Goal: Check status: Check status

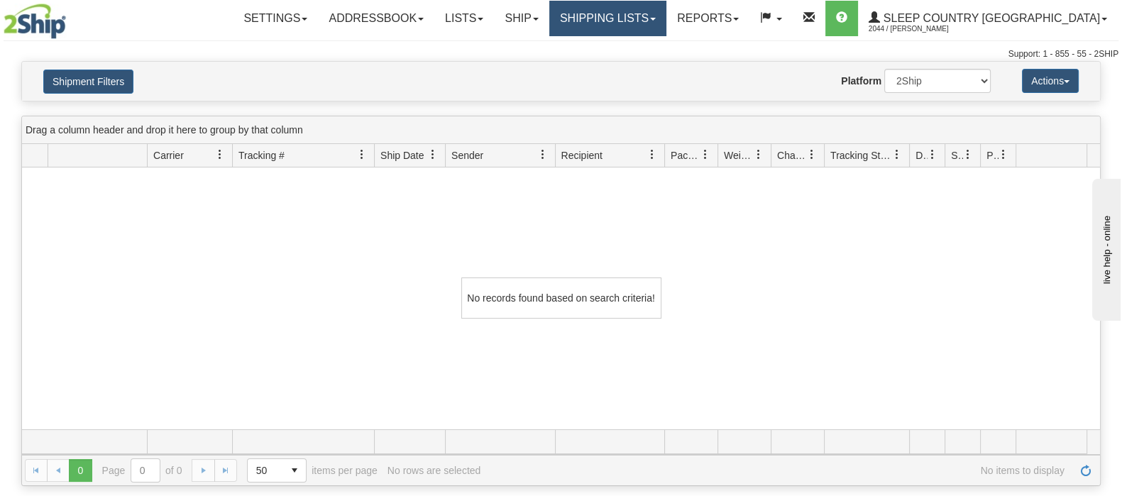
click at [667, 19] on link "Shipping lists" at bounding box center [607, 18] width 117 height 35
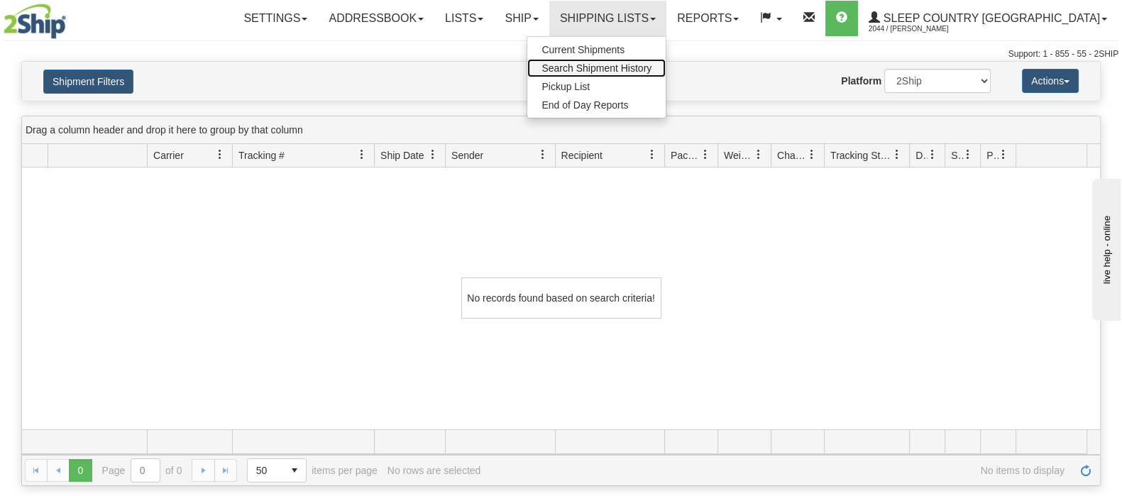
click at [652, 65] on span "Search Shipment History" at bounding box center [597, 67] width 110 height 11
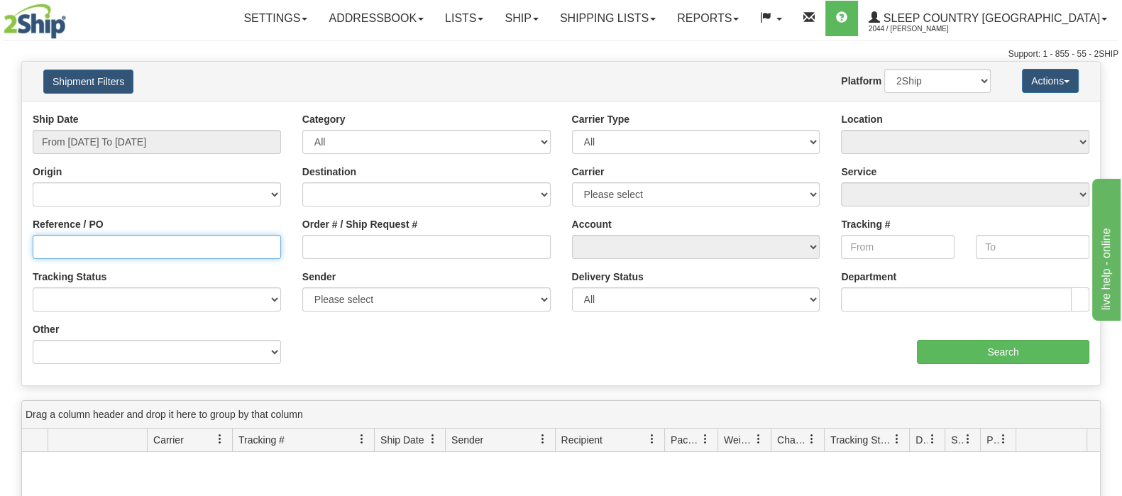
click at [72, 241] on input "Reference / PO" at bounding box center [157, 247] width 248 height 24
paste input "9002I143857"
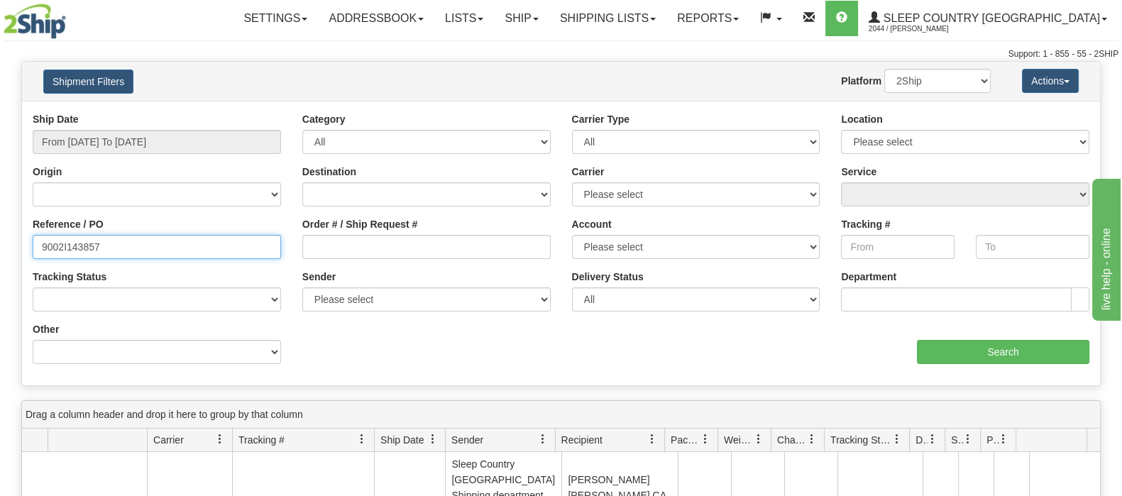
type input "9002I143857"
click at [110, 124] on div "Ship Date From 10/07/2025 To 10/08/2025" at bounding box center [157, 133] width 248 height 42
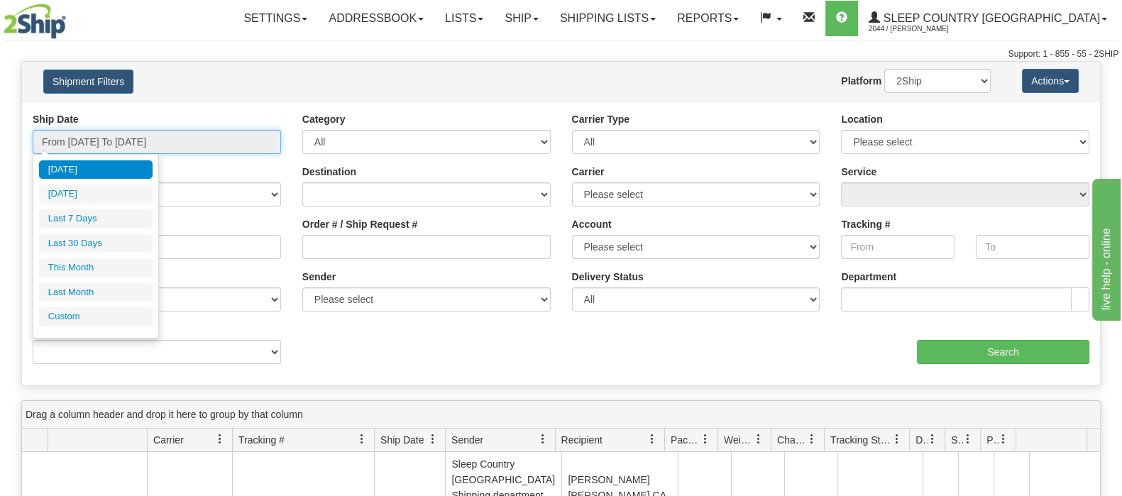
click at [112, 133] on input "From 10/07/2025 To 10/08/2025" at bounding box center [157, 142] width 248 height 24
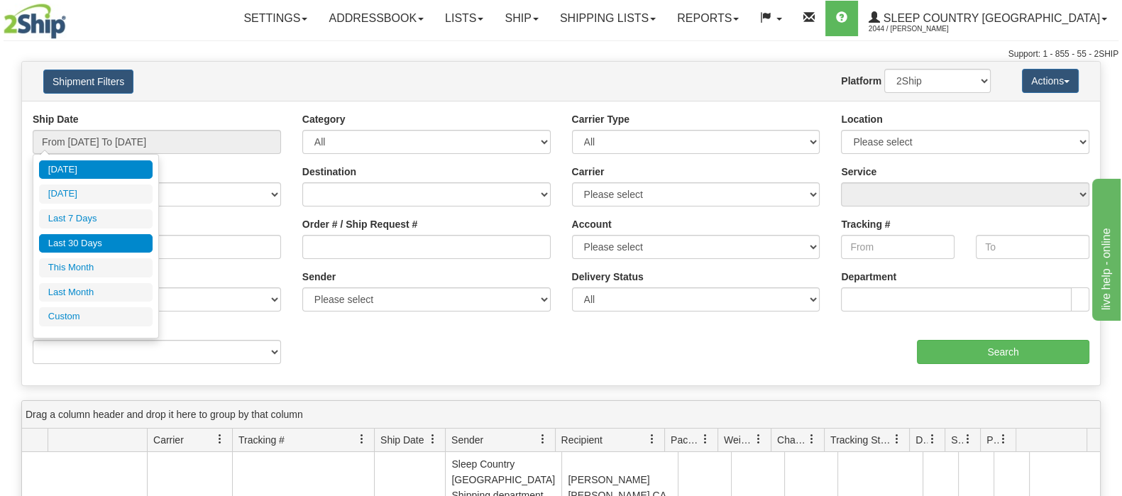
click at [87, 241] on li "Last 30 Days" at bounding box center [96, 243] width 114 height 19
type input "From [DATE] To [DATE]"
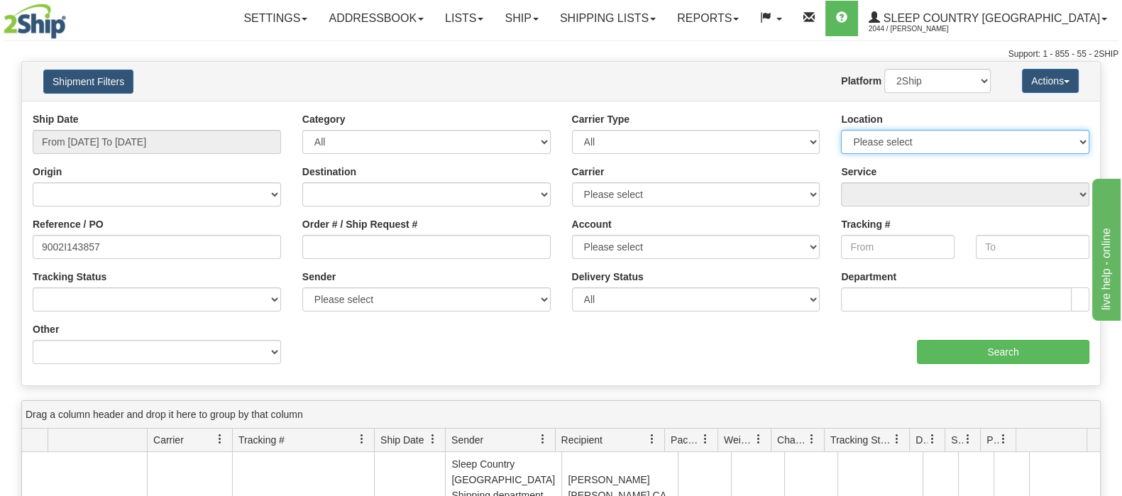
click at [1057, 141] on select "Please select Old Toronto DC 921 922 93 94 97 390 915 916 98 902 95 96 90 91 92…" at bounding box center [965, 142] width 248 height 24
click at [1063, 148] on select "Please select Old Toronto DC 921 922 93 94 97 390 915 916 98 902 95 96 90 91 92…" at bounding box center [965, 142] width 248 height 24
select select "7641"
click at [841, 130] on select "Please select Old Toronto DC 921 922 93 94 97 390 915 916 98 902 95 96 90 91 92…" at bounding box center [965, 142] width 248 height 24
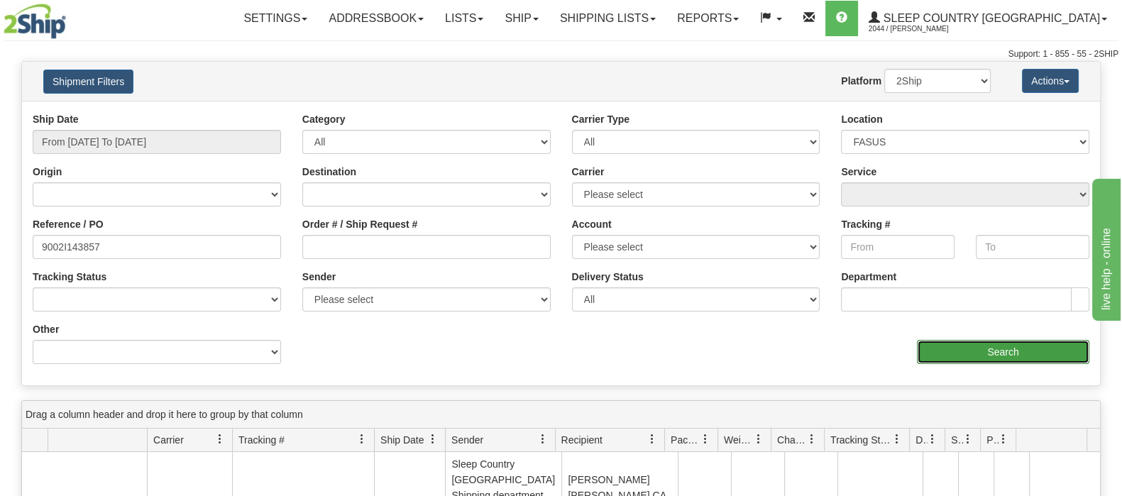
click at [961, 349] on input "Search" at bounding box center [1003, 352] width 173 height 24
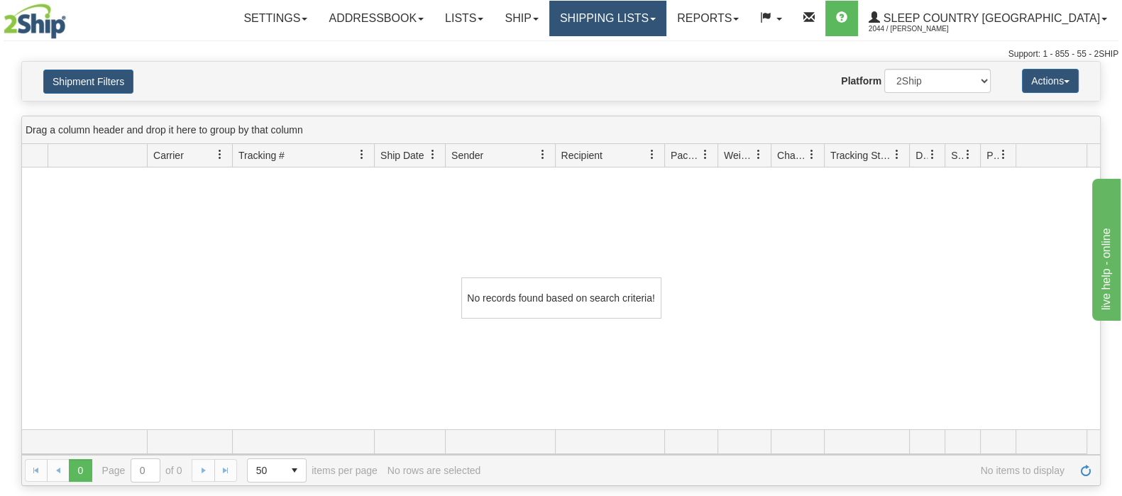
click at [667, 15] on link "Shipping lists" at bounding box center [607, 18] width 117 height 35
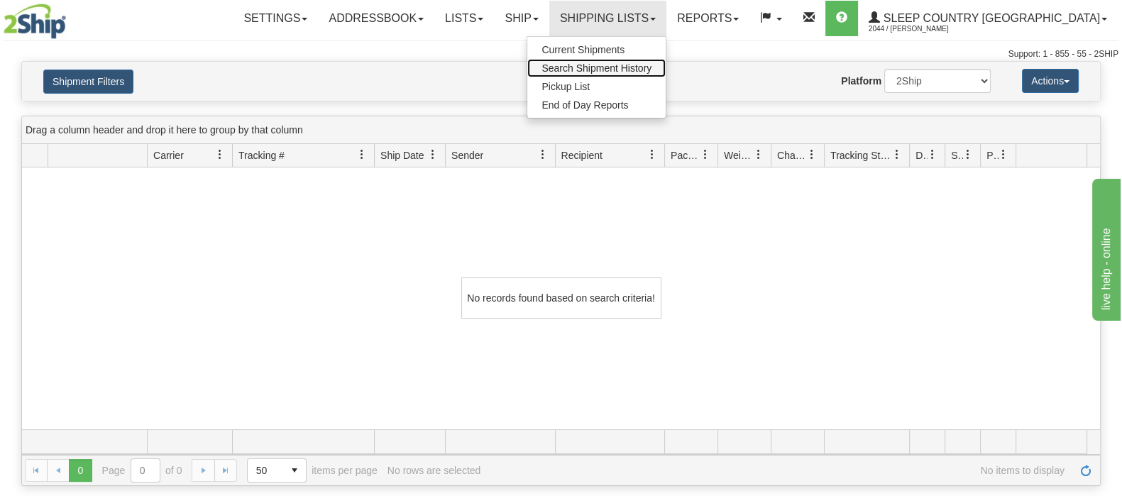
click at [652, 68] on span "Search Shipment History" at bounding box center [597, 67] width 110 height 11
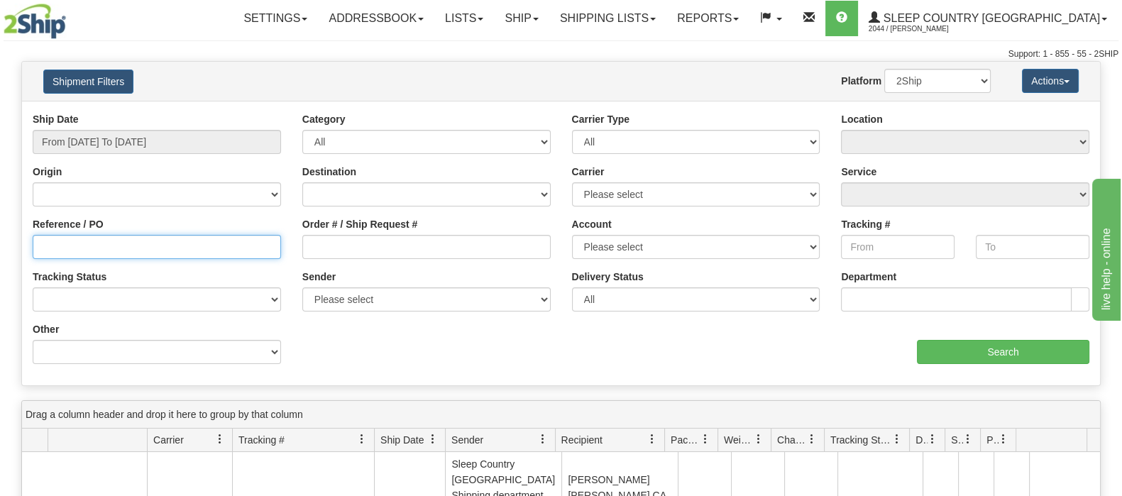
click at [202, 253] on input "Reference / PO" at bounding box center [157, 247] width 248 height 24
paste input "9000I102889"
type input "9000I102889"
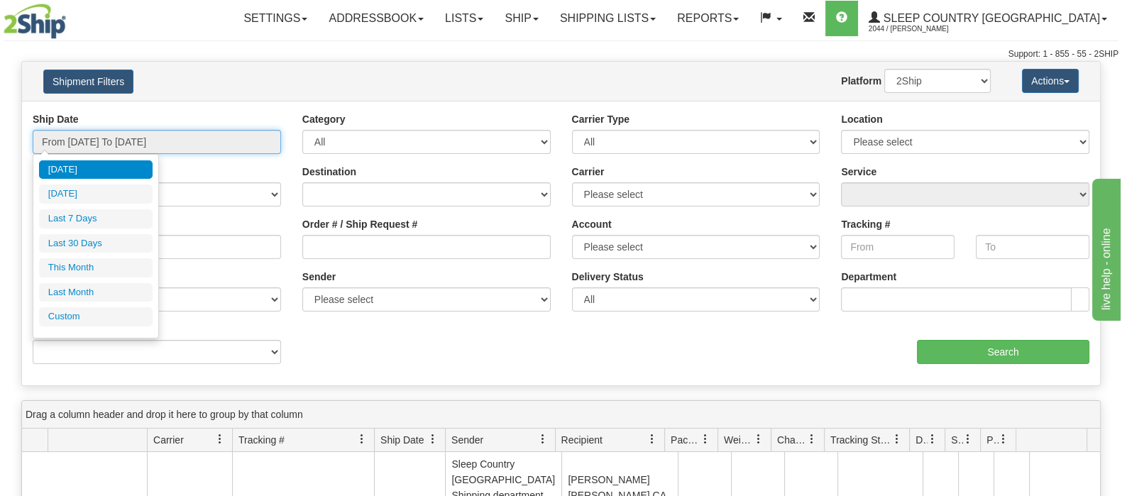
click at [191, 136] on input "From [DATE] To [DATE]" at bounding box center [157, 142] width 248 height 24
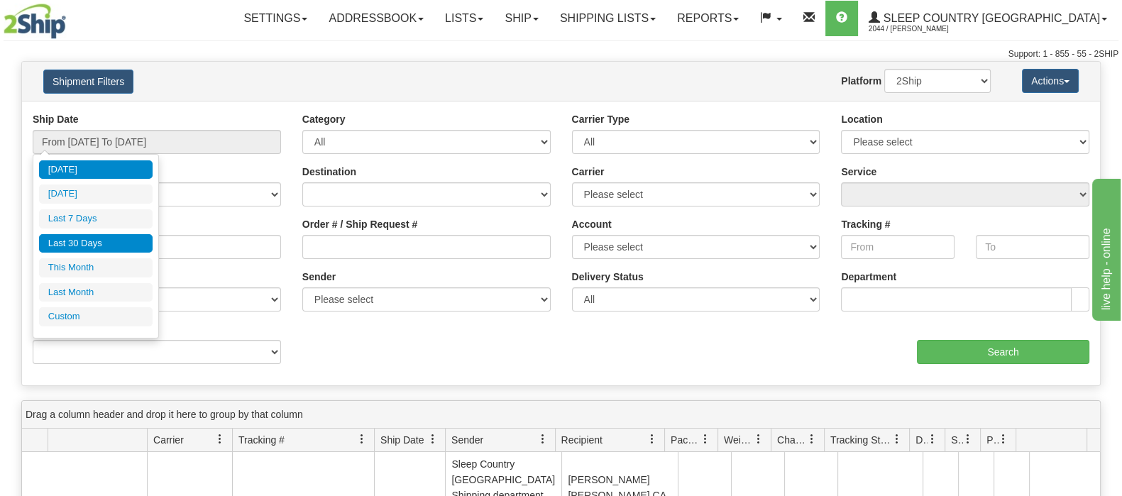
click at [87, 243] on li "Last 30 Days" at bounding box center [96, 243] width 114 height 19
type input "From [DATE] To [DATE]"
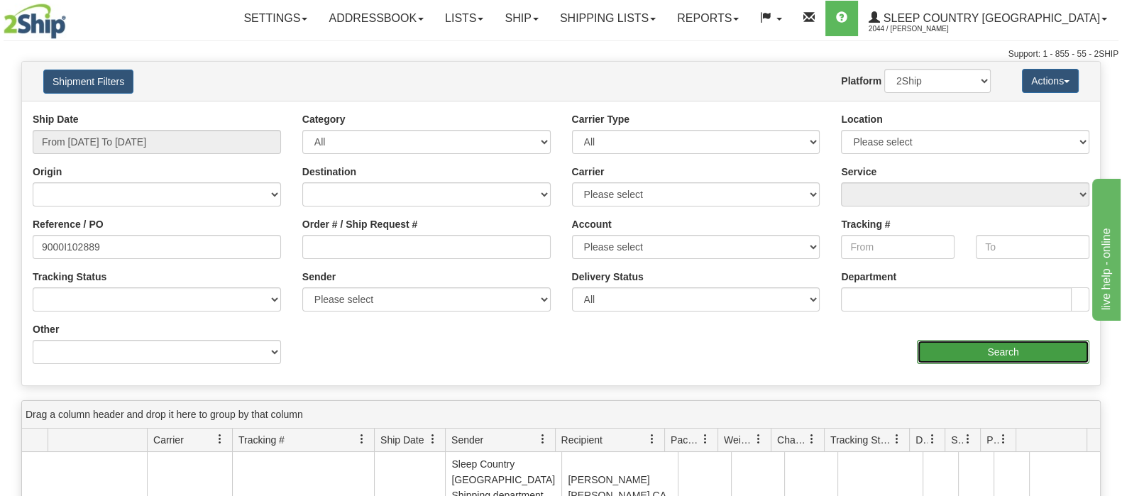
click at [970, 349] on input "Search" at bounding box center [1003, 352] width 173 height 24
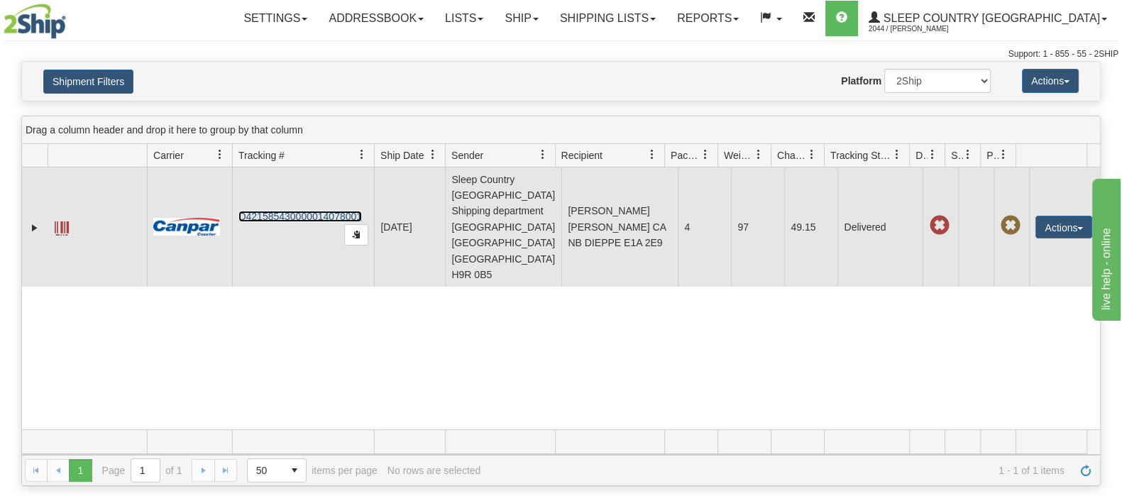
click at [265, 211] on link "D421585430000014078001" at bounding box center [301, 216] width 124 height 11
click at [64, 221] on span at bounding box center [62, 228] width 14 height 14
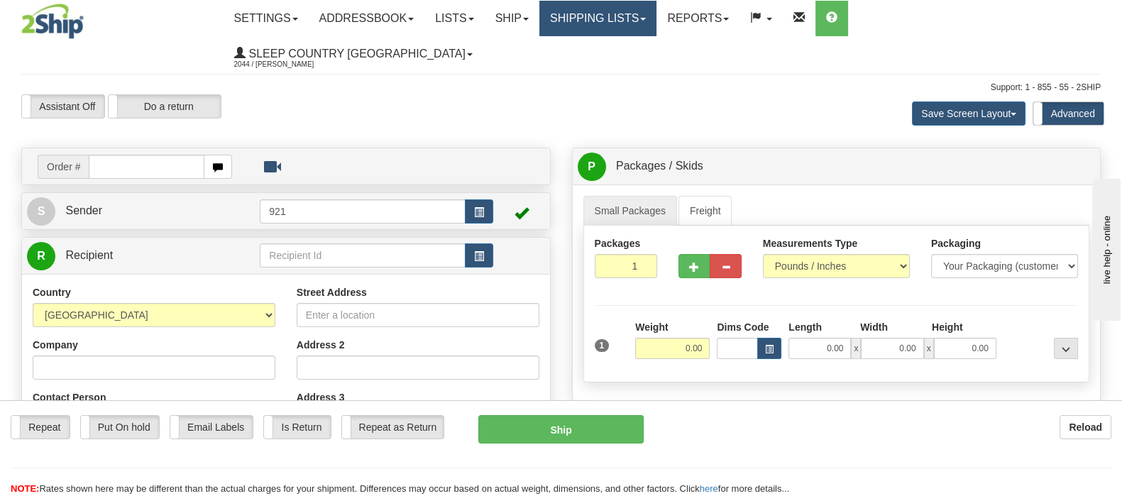
click at [657, 21] on link "Shipping lists" at bounding box center [598, 18] width 117 height 35
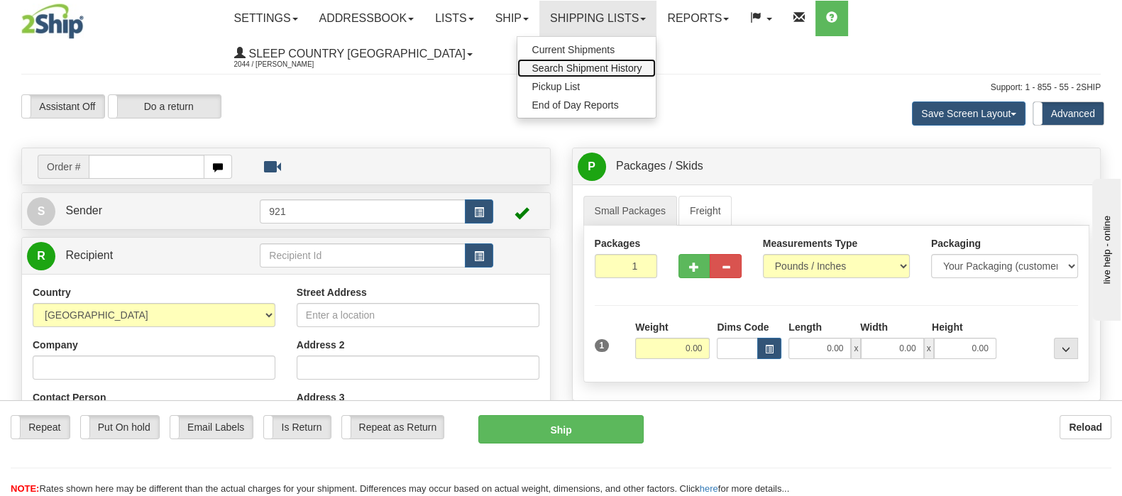
click at [642, 66] on span "Search Shipment History" at bounding box center [587, 67] width 110 height 11
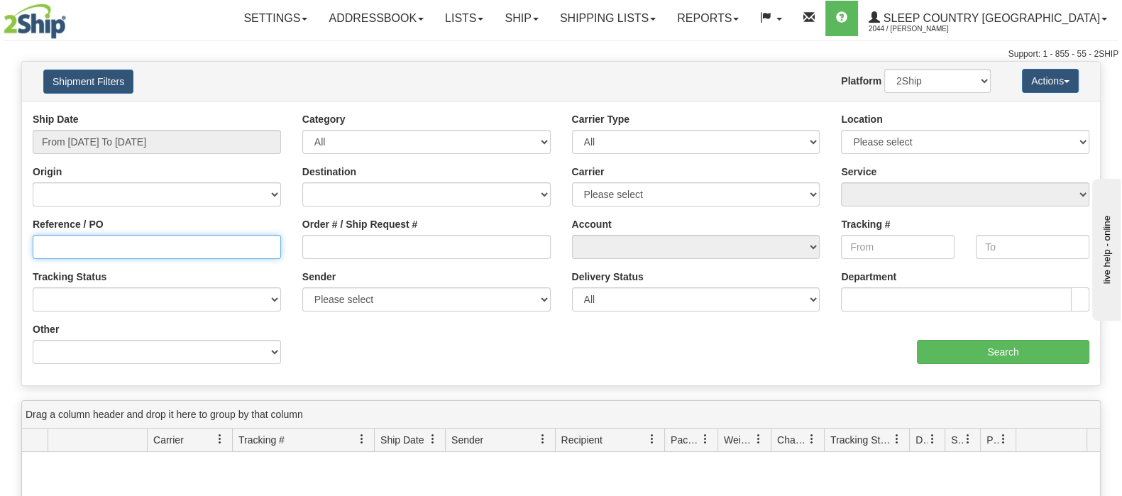
click at [153, 251] on input "Reference / PO" at bounding box center [157, 247] width 248 height 24
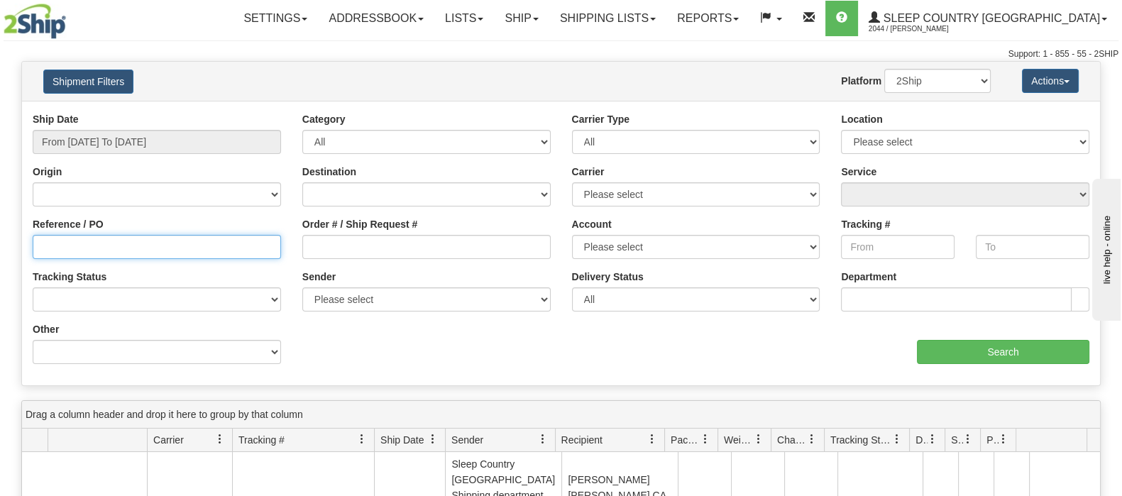
paste input "345I149573"
type input "345I149573"
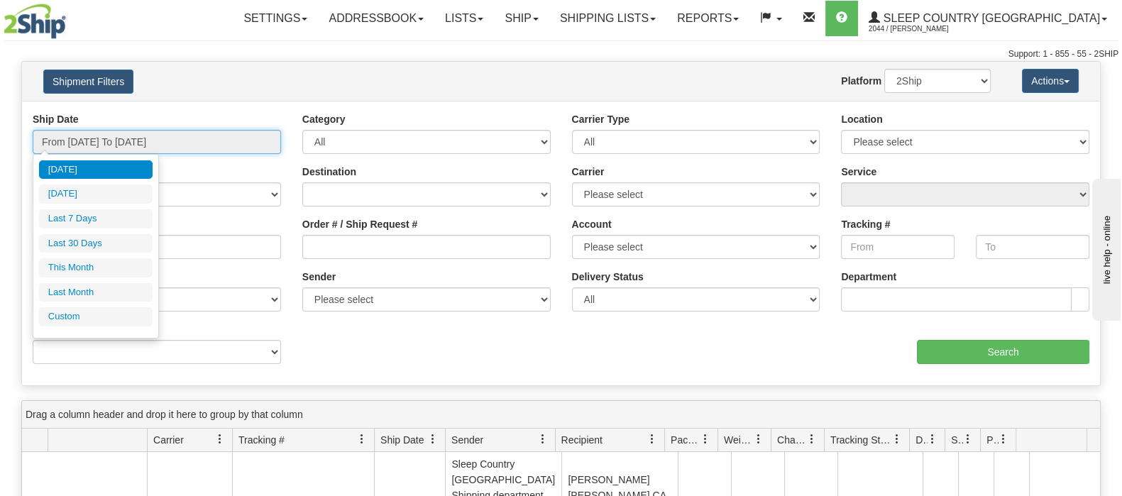
click at [119, 135] on input "From [DATE] To [DATE]" at bounding box center [157, 142] width 248 height 24
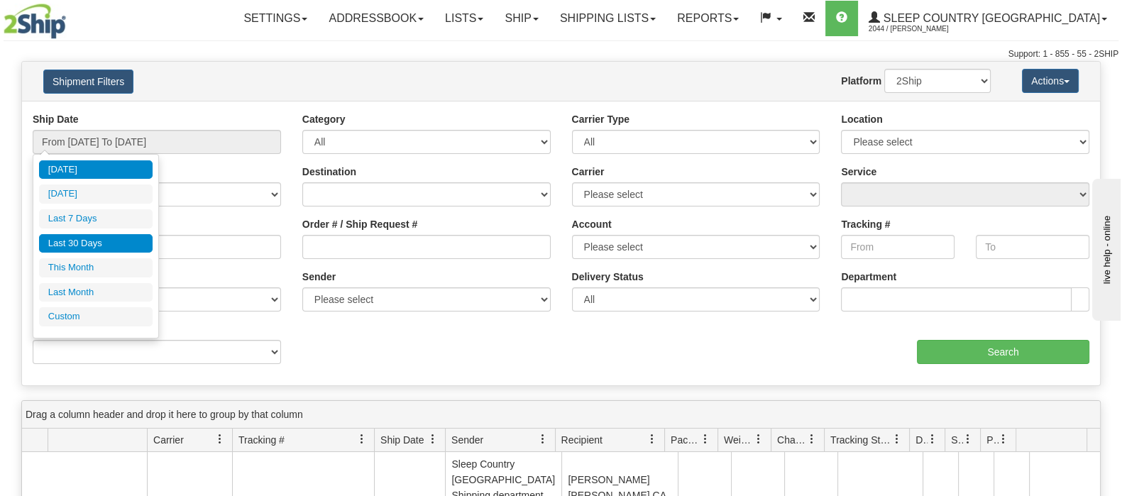
click at [84, 236] on li "Last 30 Days" at bounding box center [96, 243] width 114 height 19
type input "From [DATE] To [DATE]"
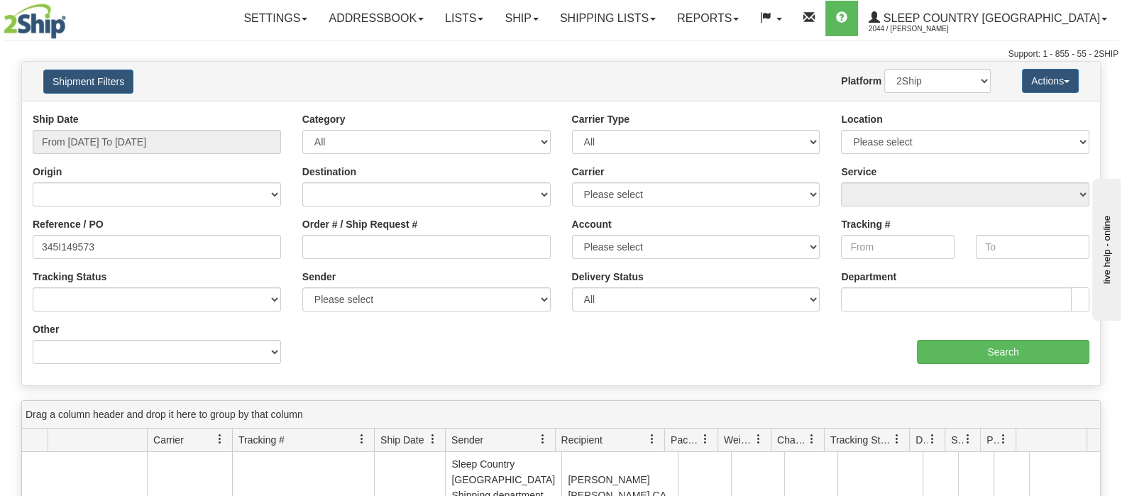
click at [146, 16] on div at bounding box center [91, 21] width 175 height 35
click at [1001, 351] on input "Search" at bounding box center [1003, 352] width 173 height 24
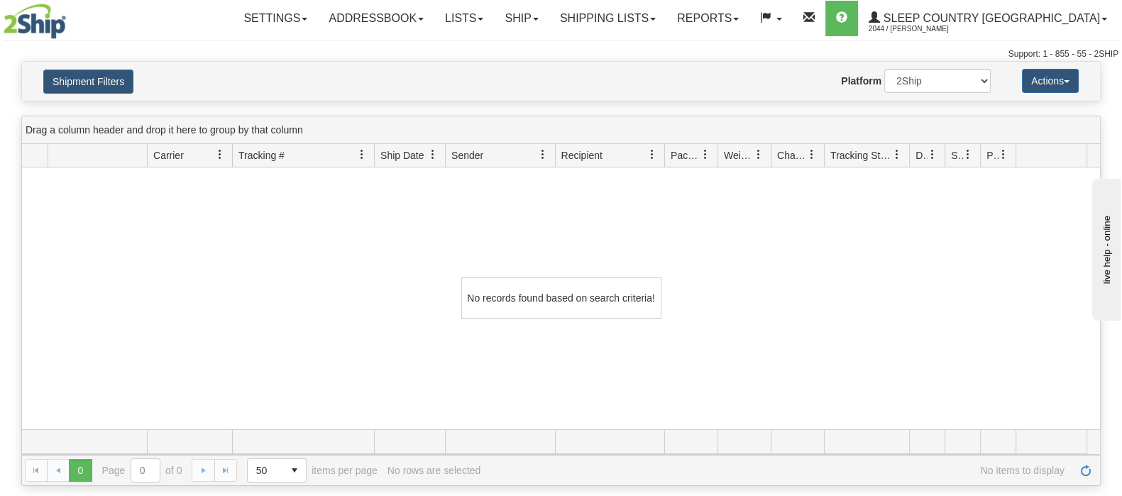
click at [201, 26] on div "Settings Shipping Preferences Fields Preferences New Addressbook Recipients" at bounding box center [659, 18] width 917 height 35
